Goal: Check status: Check status

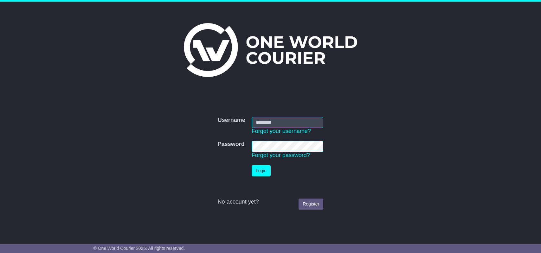
type input "**********"
click at [260, 165] on td "Login" at bounding box center [287, 170] width 78 height 17
click at [262, 166] on button "Login" at bounding box center [261, 170] width 19 height 11
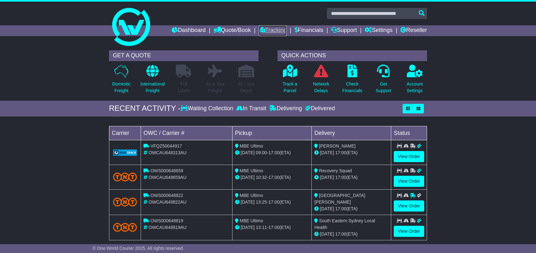
click at [276, 29] on link "Tracking" at bounding box center [273, 30] width 28 height 11
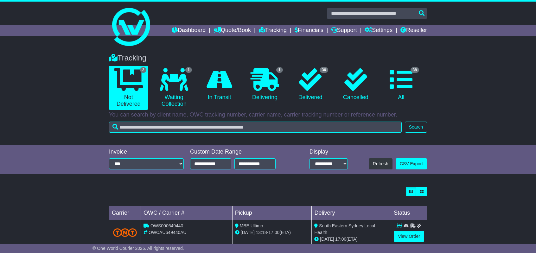
scroll to position [38, 0]
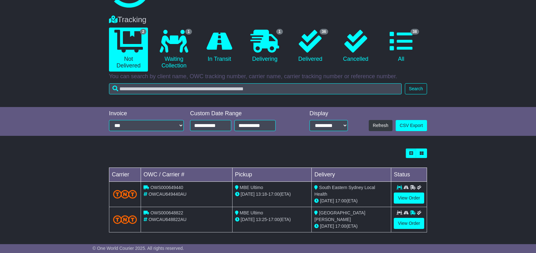
click at [170, 193] on span "OWCAU649440AU" at bounding box center [168, 194] width 38 height 5
copy span "OWCAU649440AU"
click at [407, 196] on link "View Order" at bounding box center [409, 198] width 30 height 11
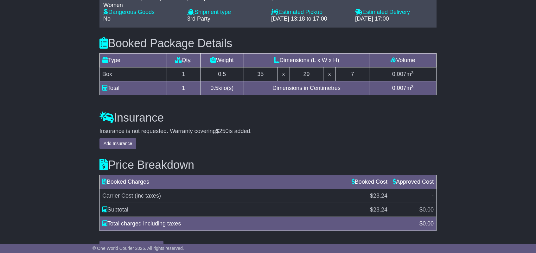
scroll to position [570, 0]
